Goal: Find specific page/section: Find specific page/section

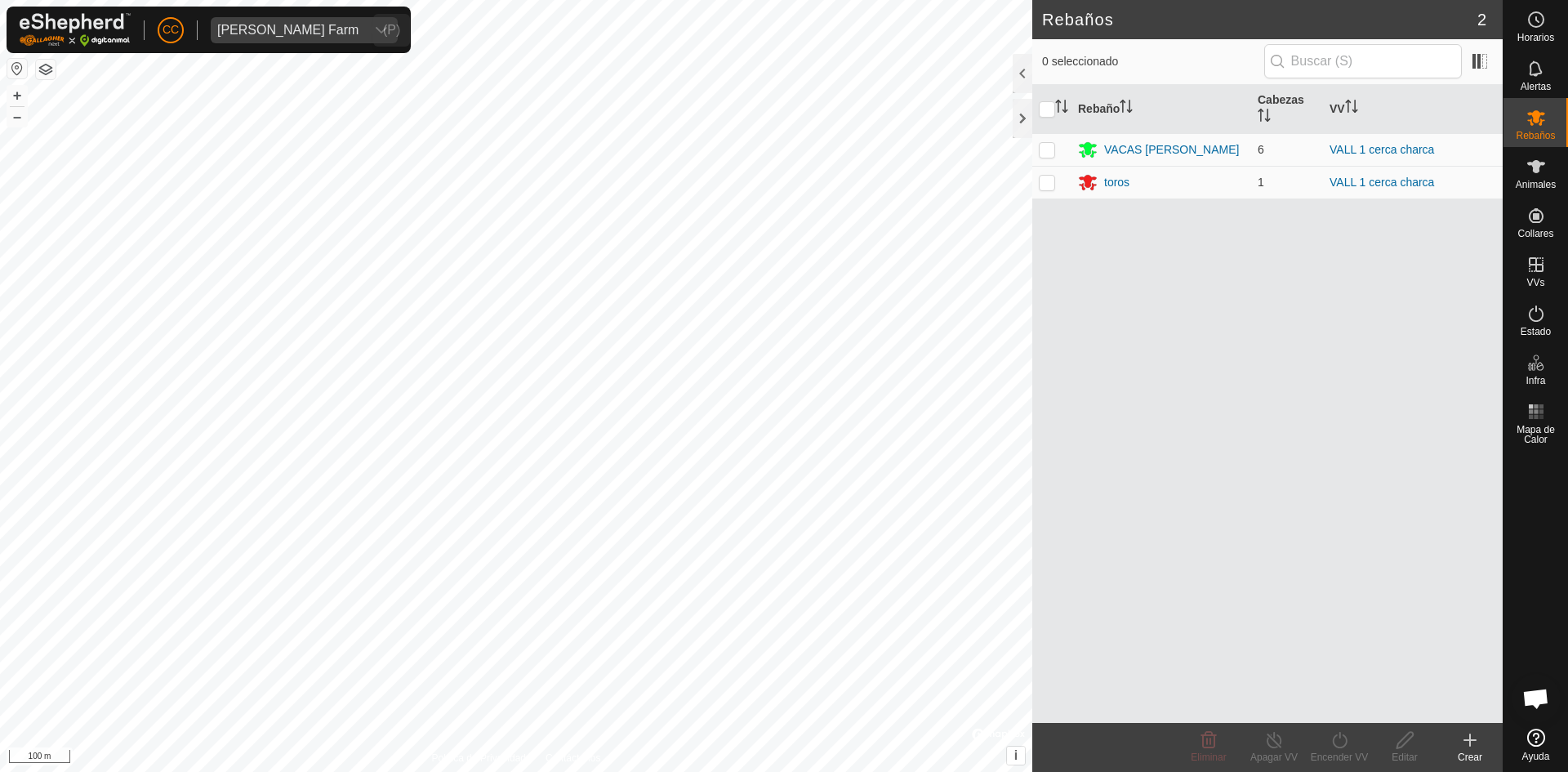
click at [365, 20] on div "dropdown trigger" at bounding box center [381, 31] width 32 height 26
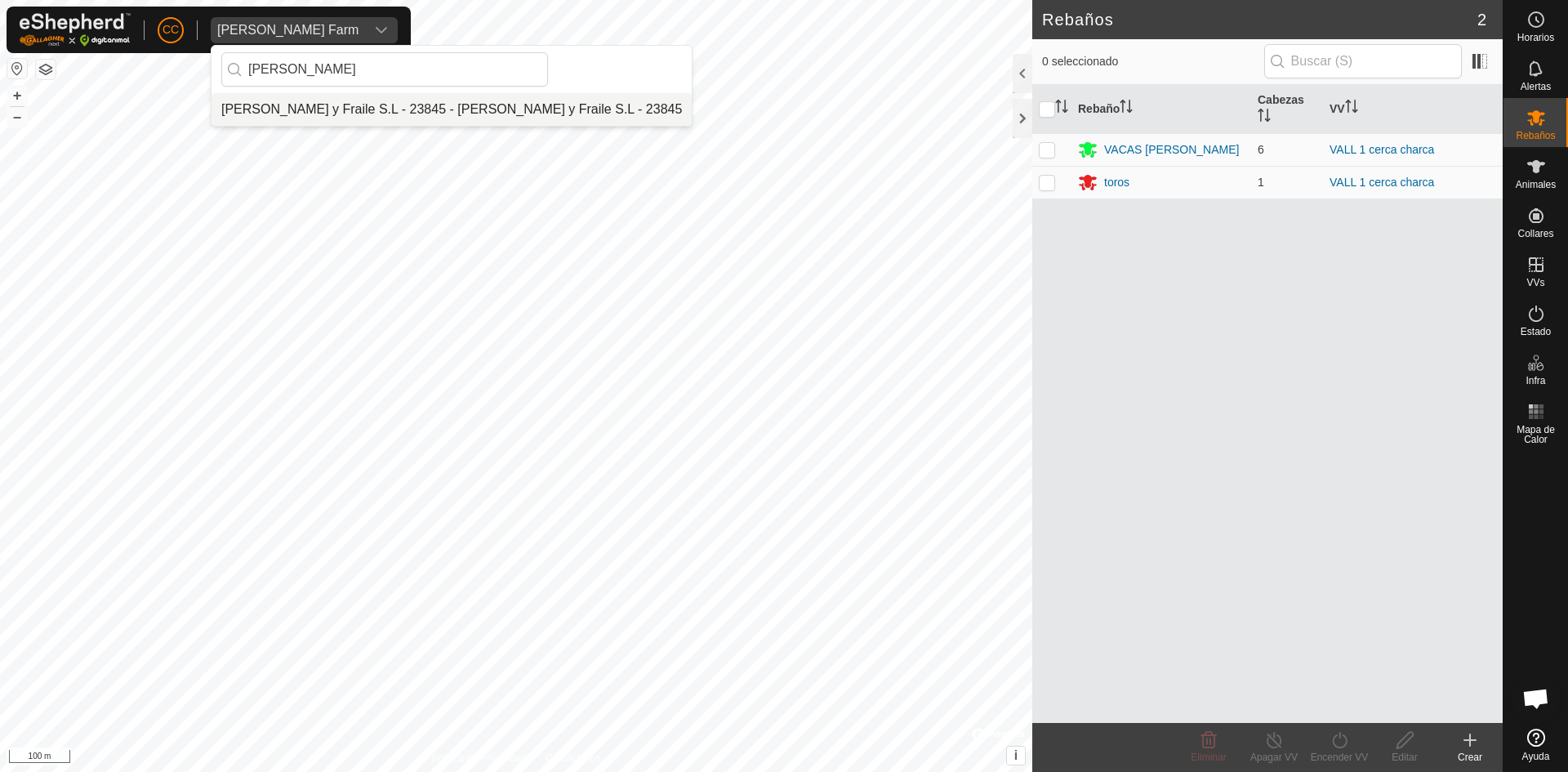
type input "ojeda"
click at [349, 122] on li "Ojeda y Fraile S.L - 23845 - Ojeda y Fraile S.L - 23845" at bounding box center [452, 109] width 481 height 32
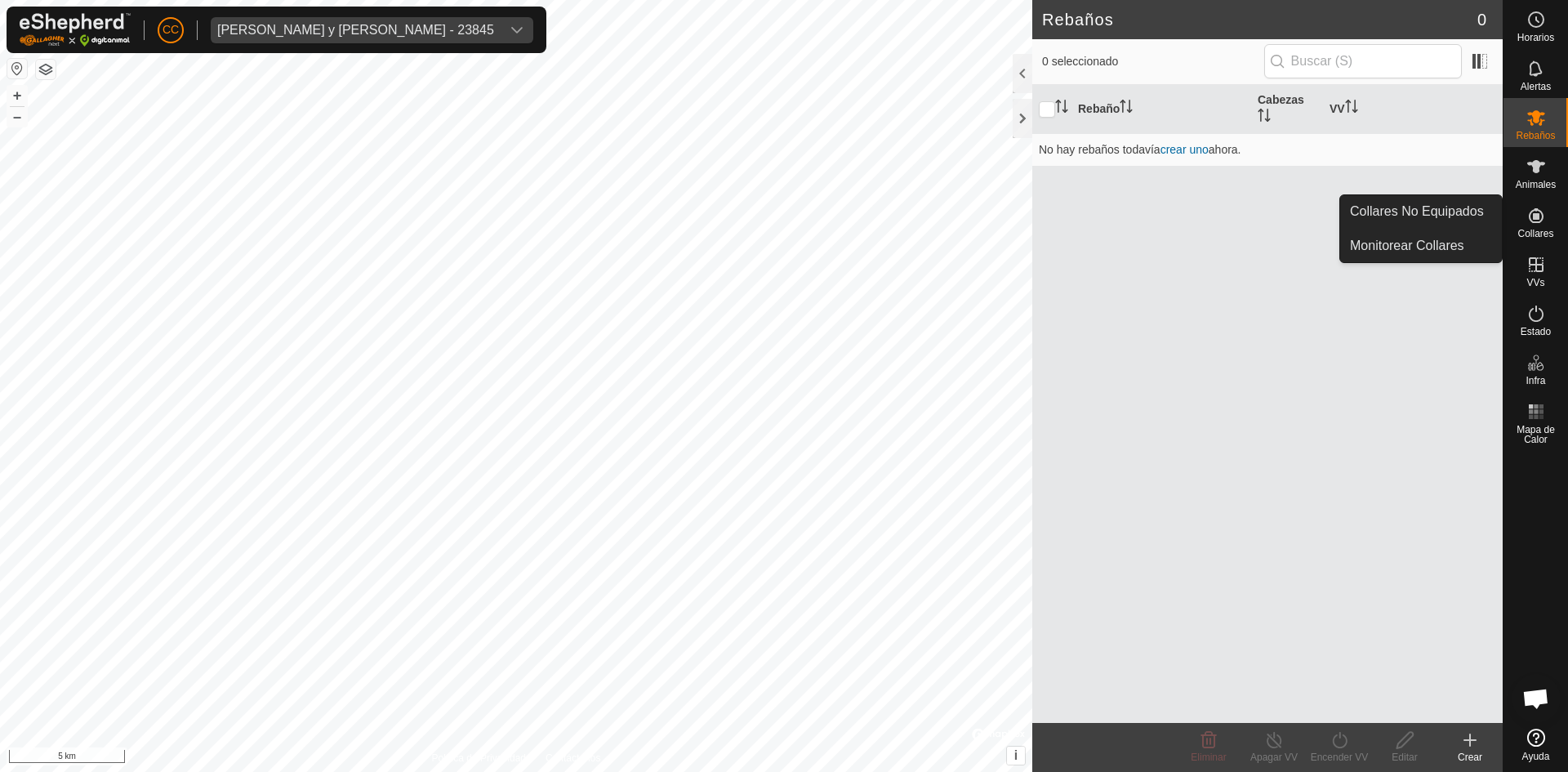
click at [1536, 221] on icon at bounding box center [1536, 215] width 19 height 19
click at [1418, 203] on link "Collares No Equipados" at bounding box center [1421, 211] width 162 height 32
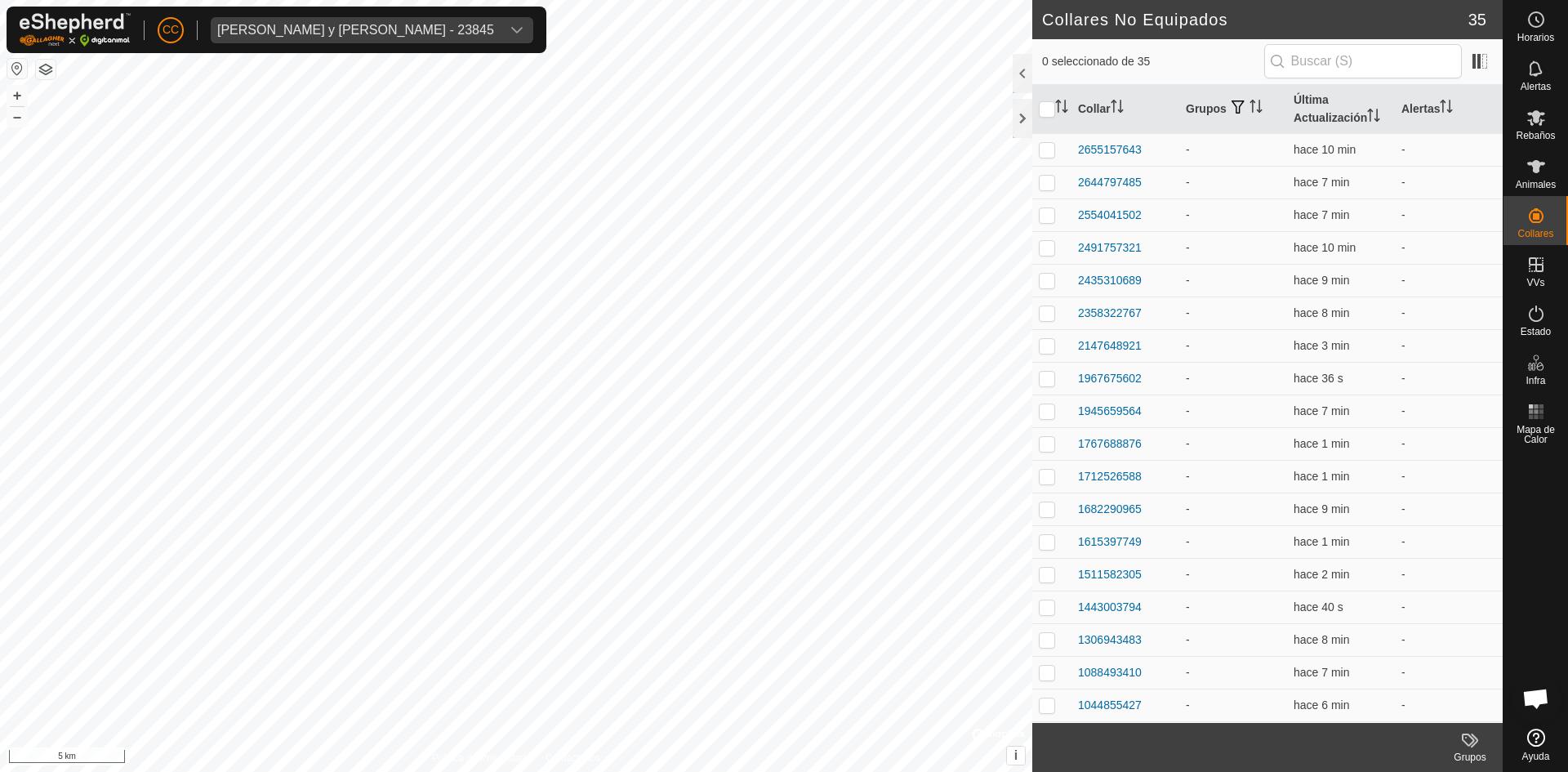
scroll to position [555, 0]
